Goal: Task Accomplishment & Management: Use online tool/utility

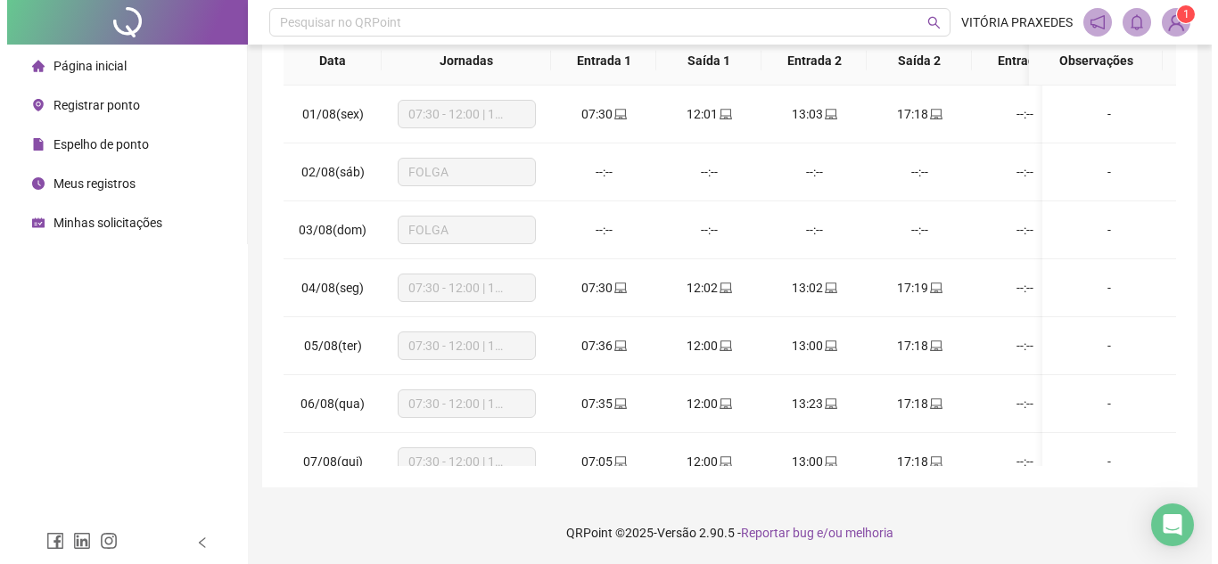
scroll to position [676, 0]
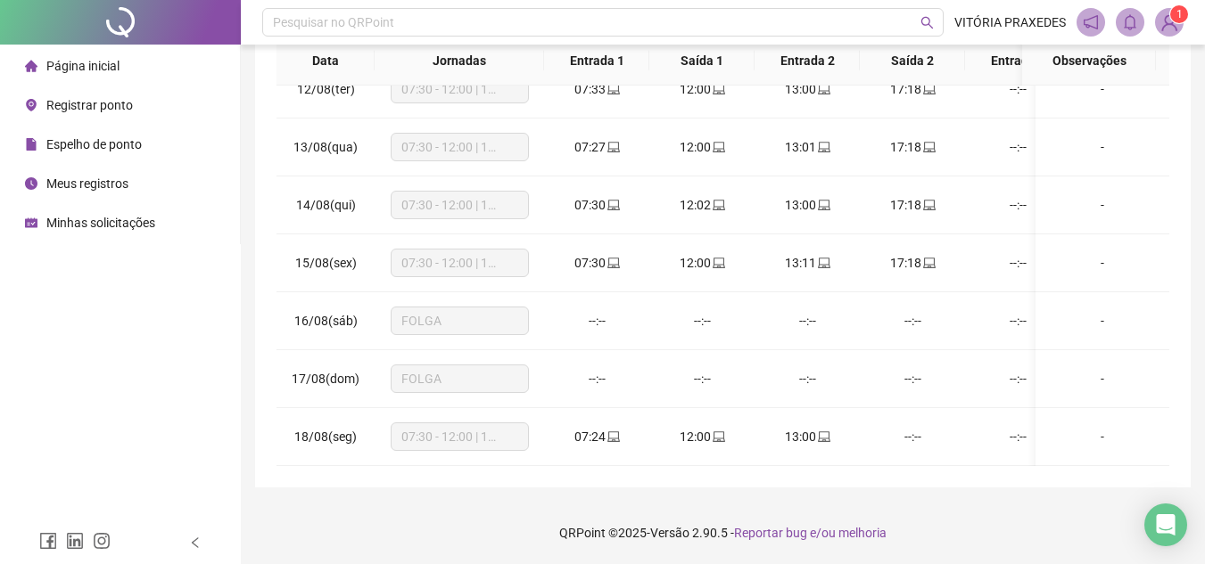
click at [110, 111] on span "Registrar ponto" at bounding box center [89, 105] width 86 height 14
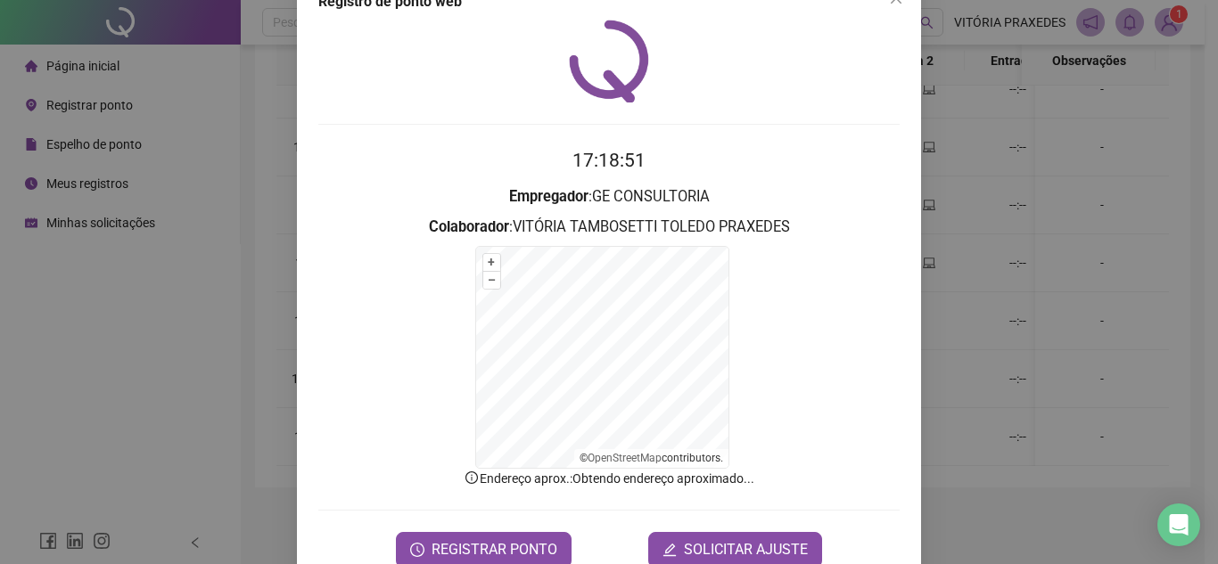
scroll to position [87, 0]
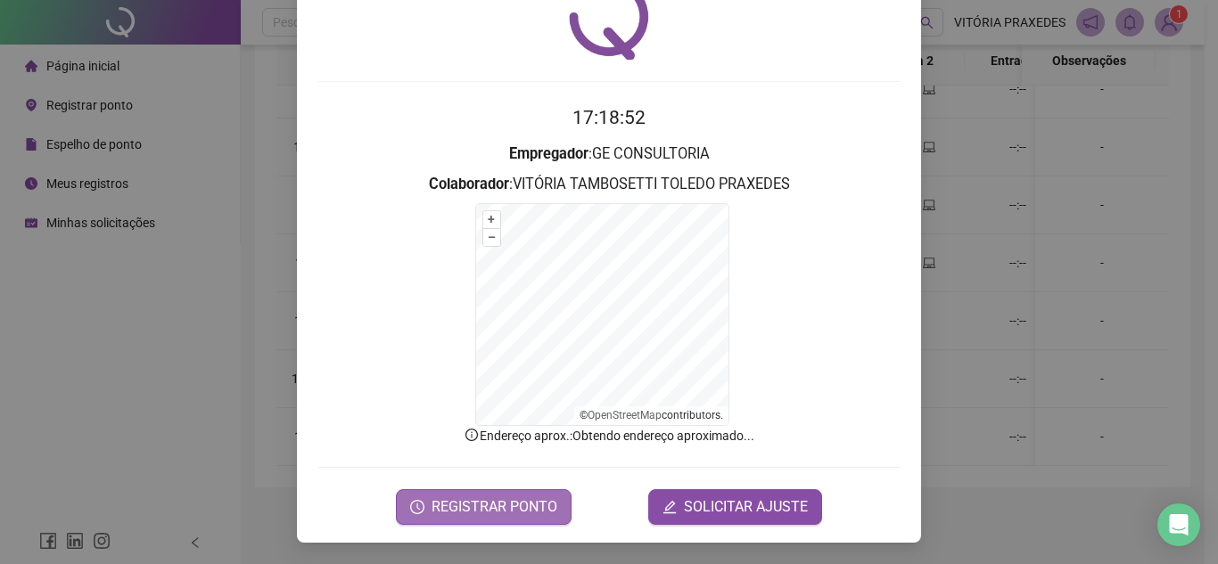
click at [485, 518] on button "REGISTRAR PONTO" at bounding box center [484, 508] width 176 height 36
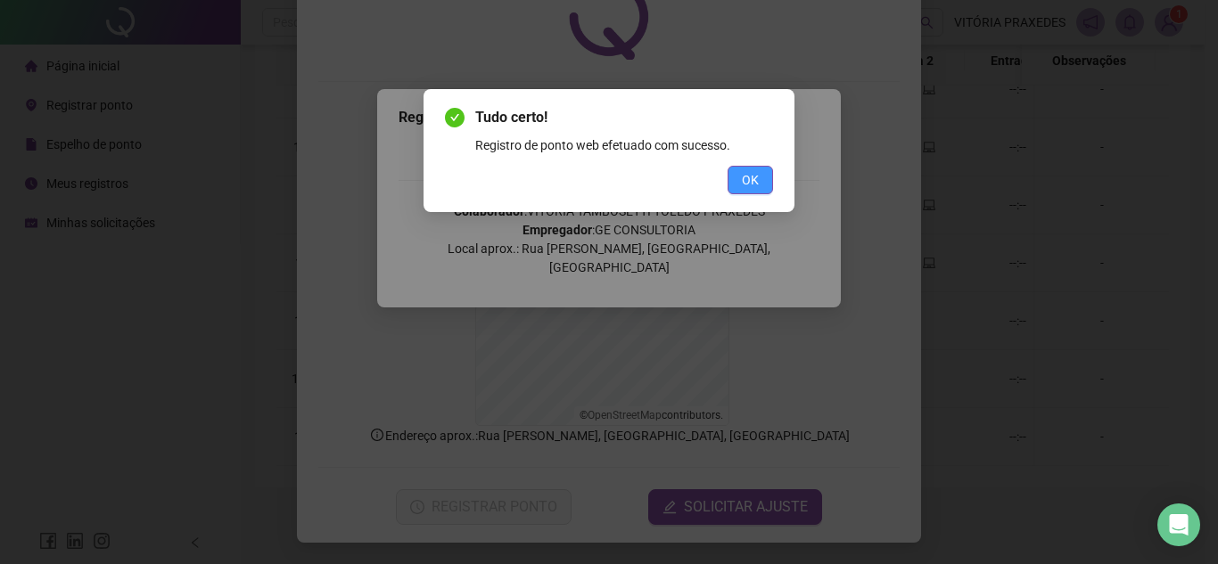
click at [761, 174] on button "OK" at bounding box center [750, 180] width 45 height 29
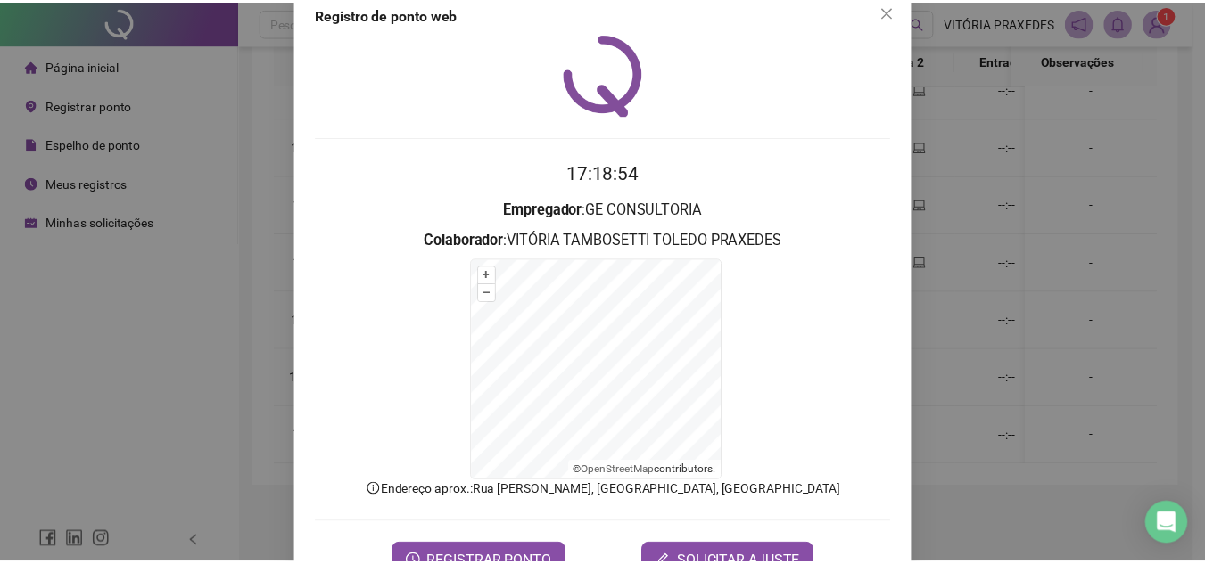
scroll to position [0, 0]
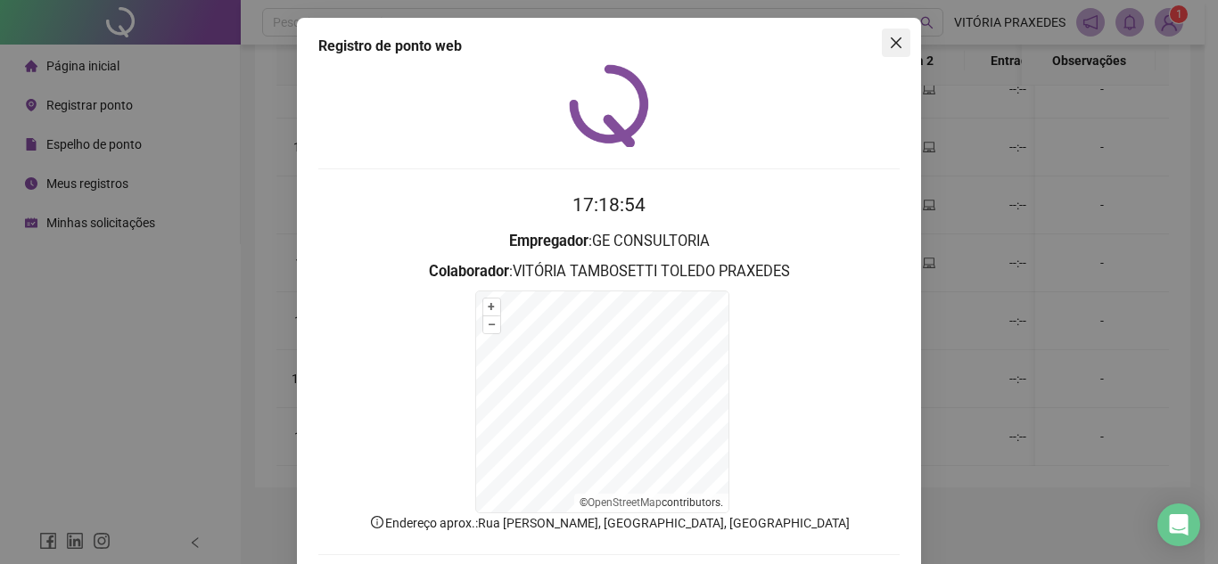
click at [889, 41] on icon "close" at bounding box center [896, 43] width 14 height 14
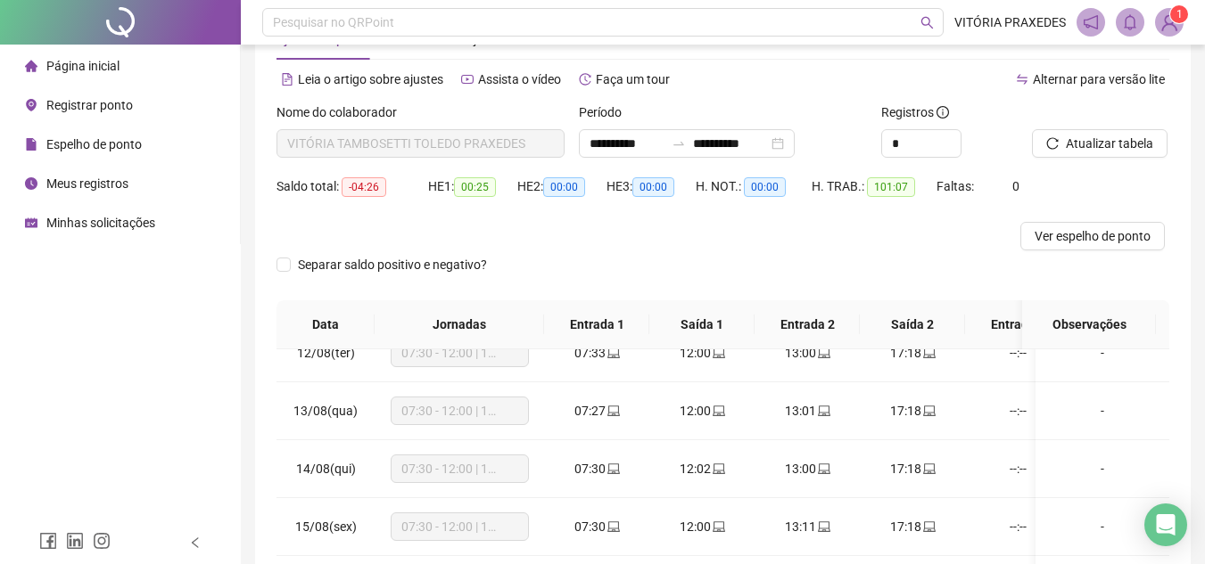
scroll to position [58, 0]
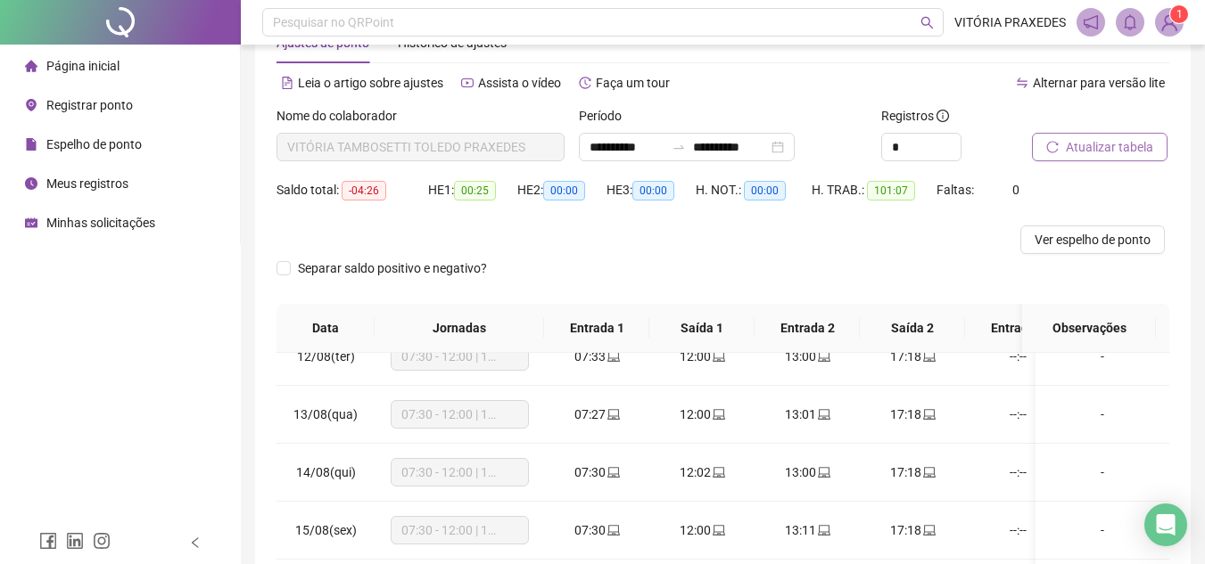
click at [1077, 150] on span "Atualizar tabela" at bounding box center [1109, 147] width 87 height 20
drag, startPoint x: 367, startPoint y: 189, endPoint x: 386, endPoint y: 189, distance: 18.7
click at [386, 189] on div "Saldo total: -00:14" at bounding box center [352, 190] width 152 height 21
click at [380, 188] on span "-00:14" at bounding box center [363, 191] width 45 height 20
click at [646, 235] on div at bounding box center [611, 240] width 670 height 29
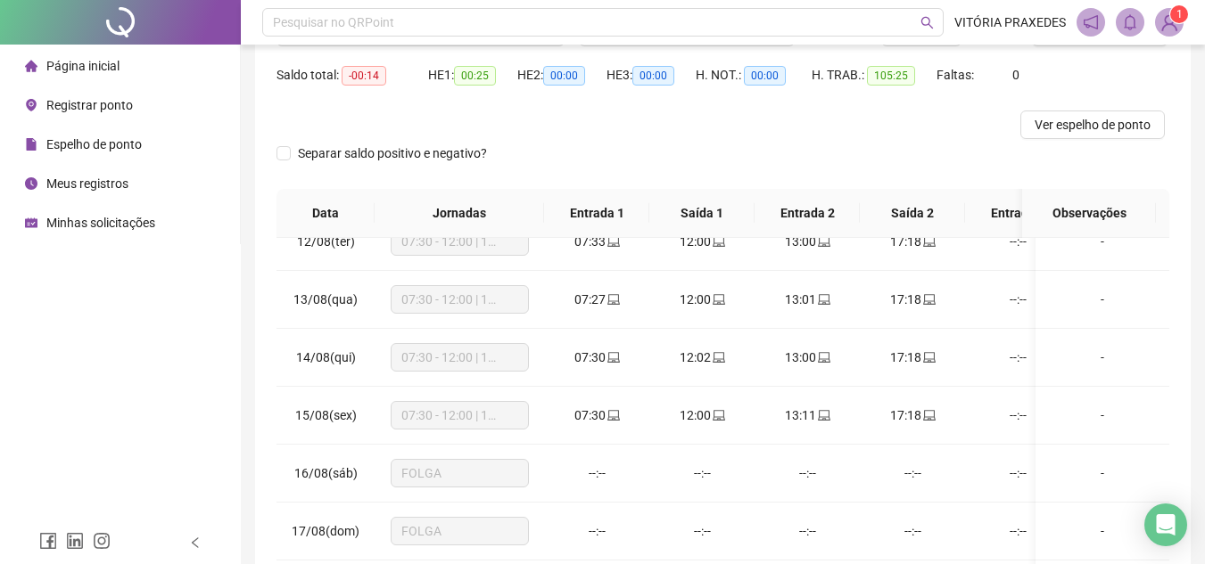
scroll to position [325, 0]
